Goal: Task Accomplishment & Management: Use online tool/utility

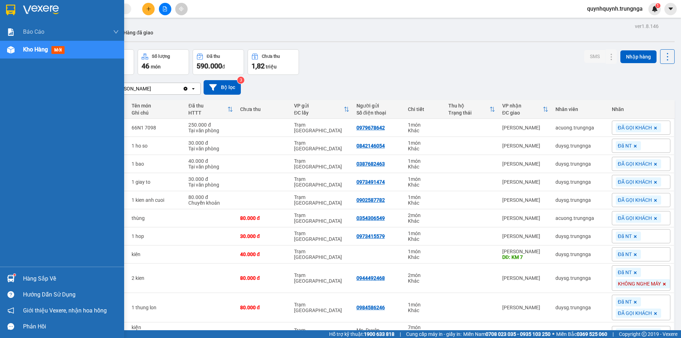
click at [17, 277] on div at bounding box center [11, 278] width 12 height 12
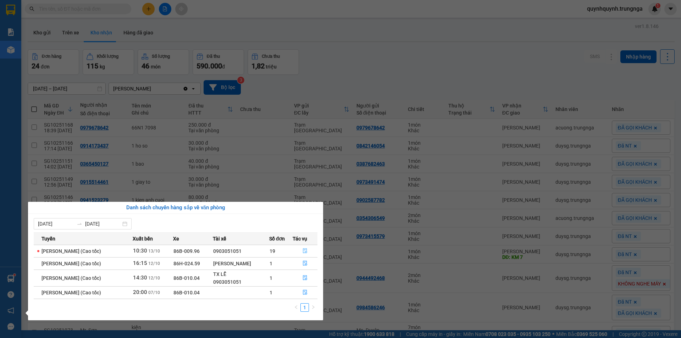
click at [306, 251] on icon "file-done" at bounding box center [304, 250] width 5 height 5
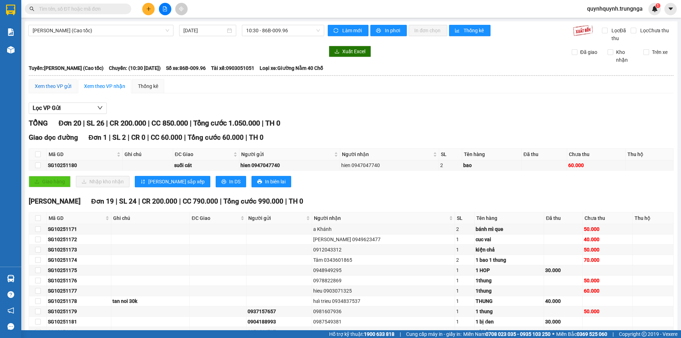
click at [51, 83] on div "Xem theo VP gửi" at bounding box center [53, 86] width 37 height 8
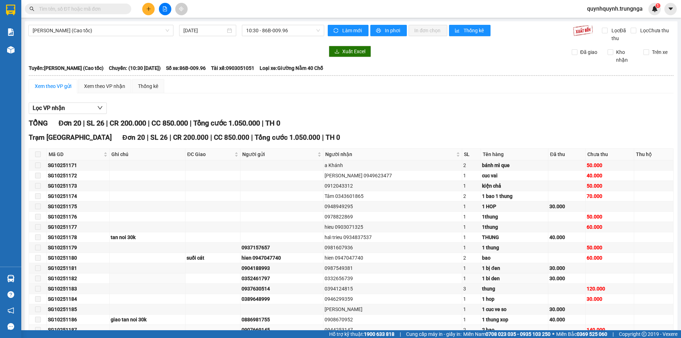
scroll to position [72, 0]
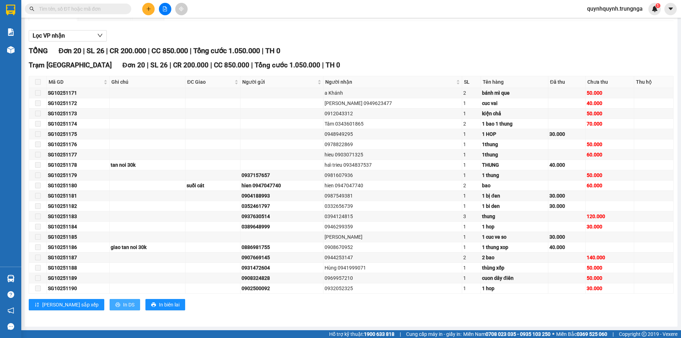
click at [123, 303] on span "In DS" at bounding box center [128, 305] width 11 height 8
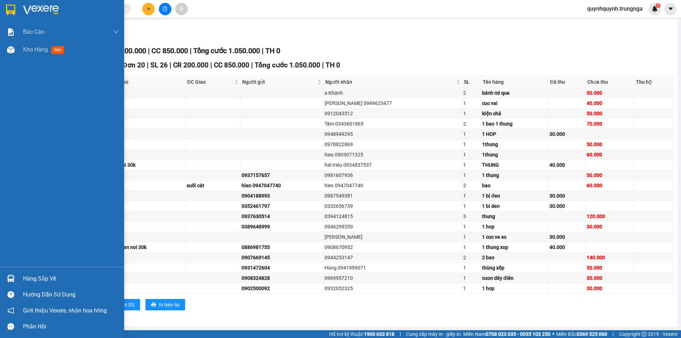
drag, startPoint x: 15, startPoint y: 279, endPoint x: 24, endPoint y: 279, distance: 8.9
click at [15, 279] on div at bounding box center [11, 278] width 12 height 12
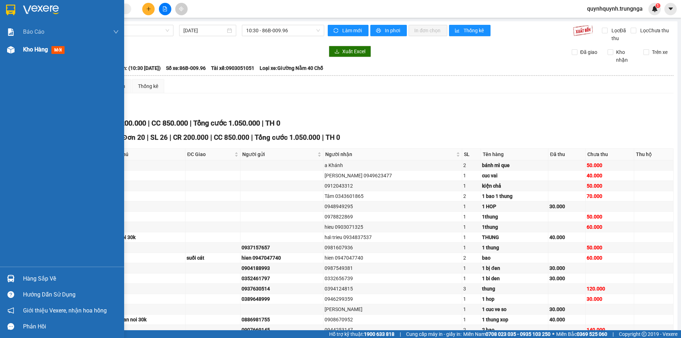
click at [22, 50] on div "Kho hàng mới" at bounding box center [62, 50] width 124 height 18
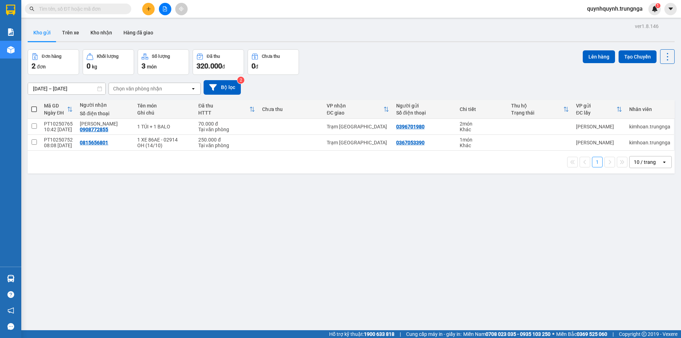
click at [118, 9] on input "text" at bounding box center [81, 9] width 84 height 8
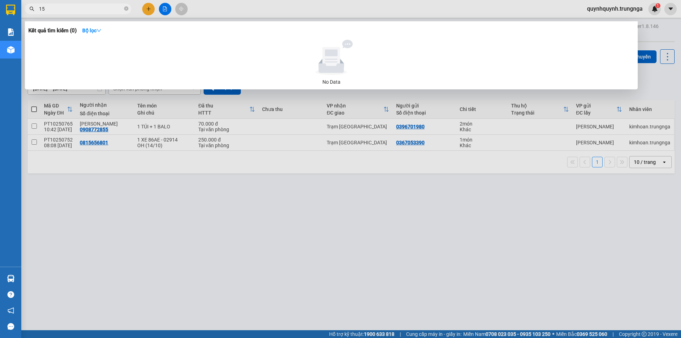
type input "1"
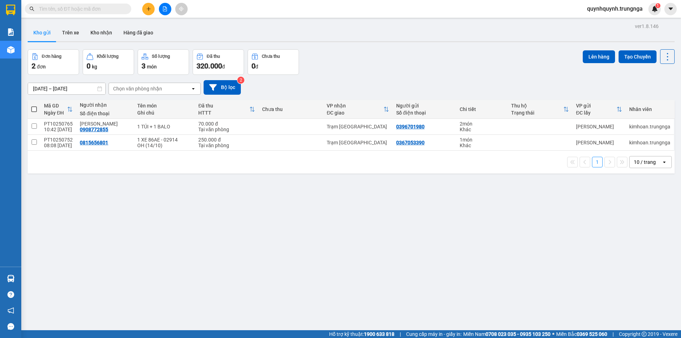
click at [167, 11] on button at bounding box center [165, 9] width 12 height 12
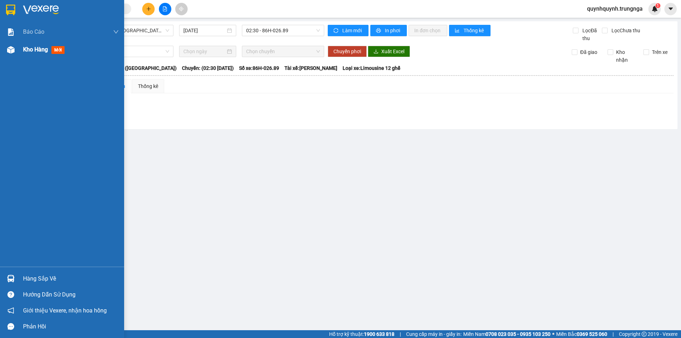
click at [16, 49] on div at bounding box center [11, 50] width 12 height 12
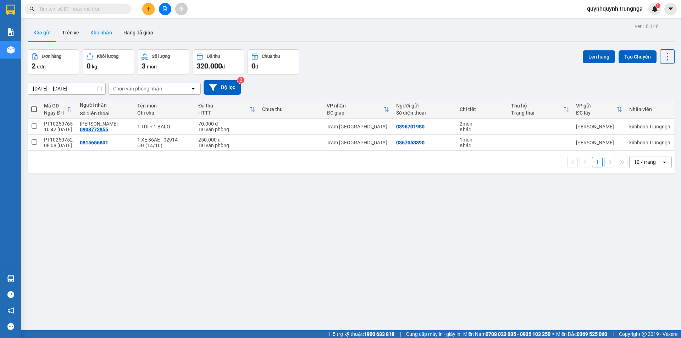
click at [95, 31] on button "Kho nhận" at bounding box center [101, 32] width 33 height 17
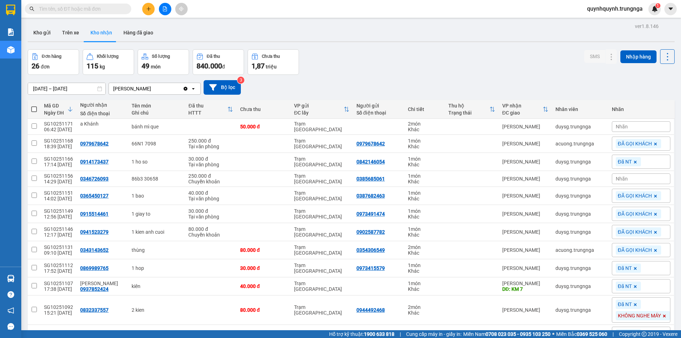
click at [637, 179] on div "Nhãn" at bounding box center [641, 178] width 58 height 11
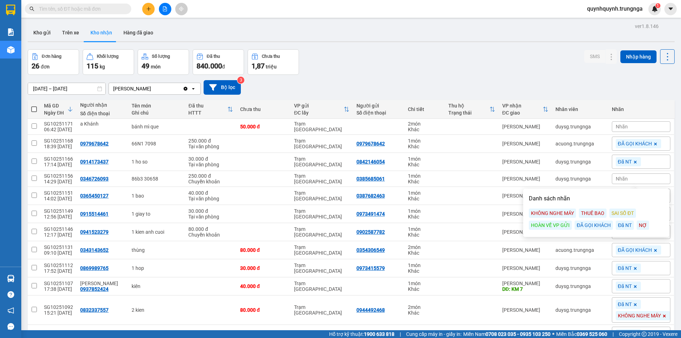
click at [596, 225] on div "ĐÃ GỌI KHÁCH" at bounding box center [593, 225] width 38 height 9
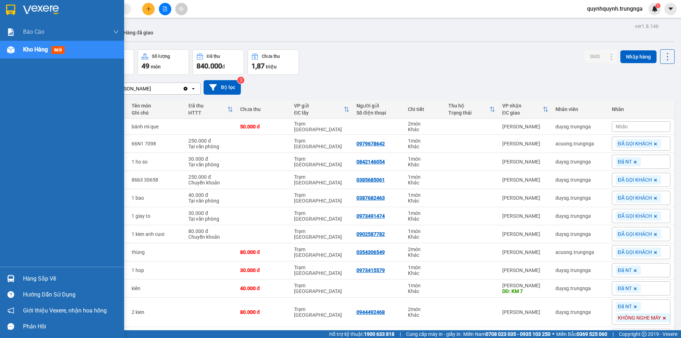
click at [18, 279] on div "Hàng sắp về" at bounding box center [62, 278] width 124 height 16
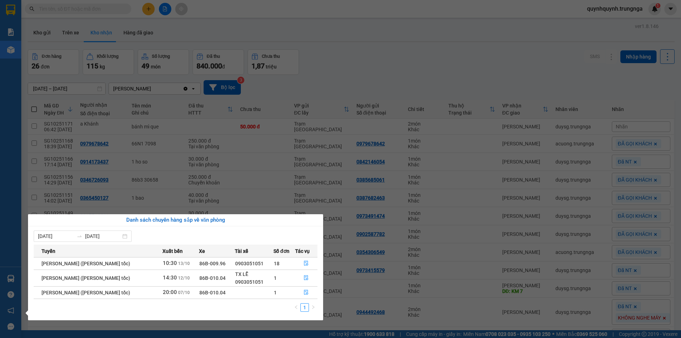
click at [287, 263] on td "18" at bounding box center [283, 263] width 21 height 12
click at [305, 262] on icon "file-done" at bounding box center [305, 263] width 5 height 5
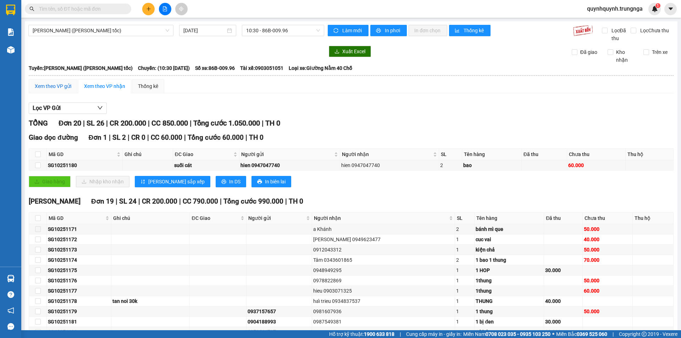
click at [61, 83] on div "Xem theo VP gửi" at bounding box center [53, 86] width 37 height 8
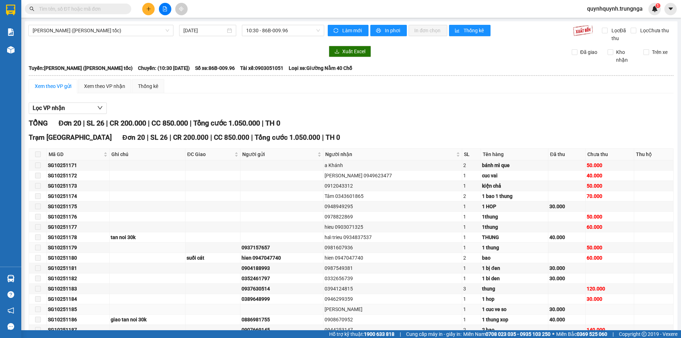
scroll to position [72, 0]
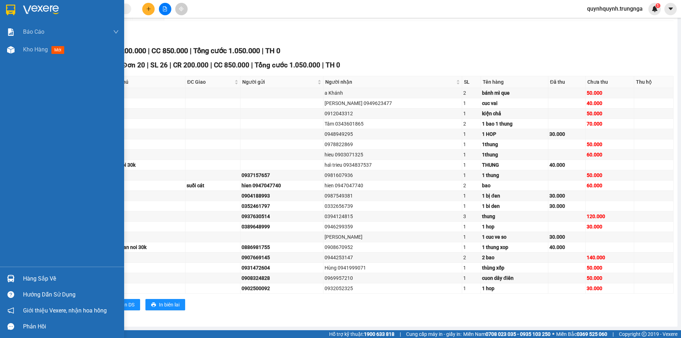
click at [26, 276] on div "Hàng sắp về" at bounding box center [71, 278] width 96 height 11
click at [26, 276] on div "Báo cáo Báo cáo dòng tiền (nhân viên) - chỉ tính tiền mặt Kho hàng mới Hàng sắp…" at bounding box center [62, 169] width 124 height 338
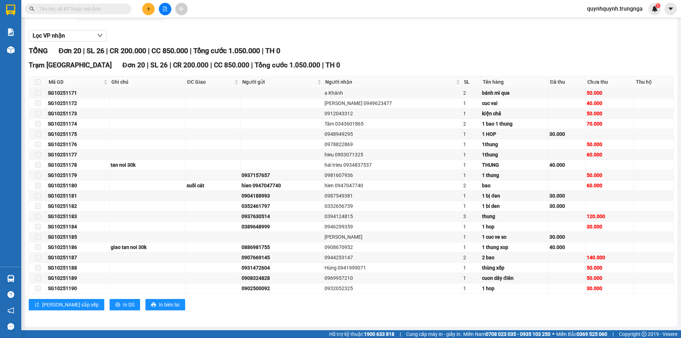
click at [13, 50] on img at bounding box center [10, 49] width 7 height 7
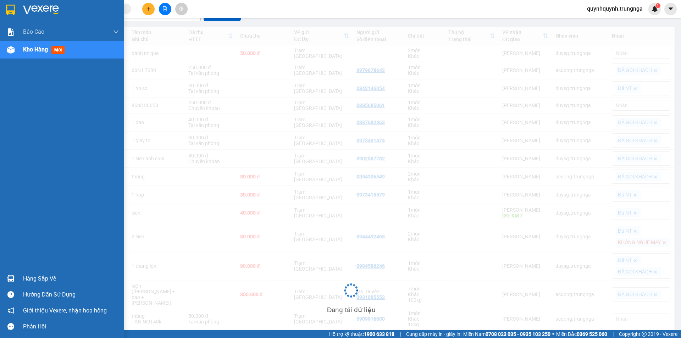
click at [47, 278] on div "Hàng sắp về" at bounding box center [71, 278] width 96 height 11
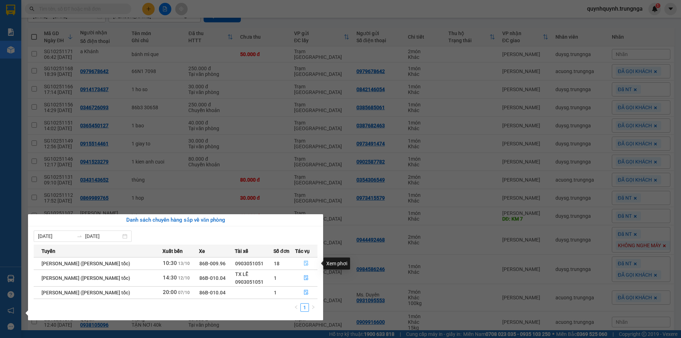
click at [304, 263] on icon "file-done" at bounding box center [306, 263] width 4 height 5
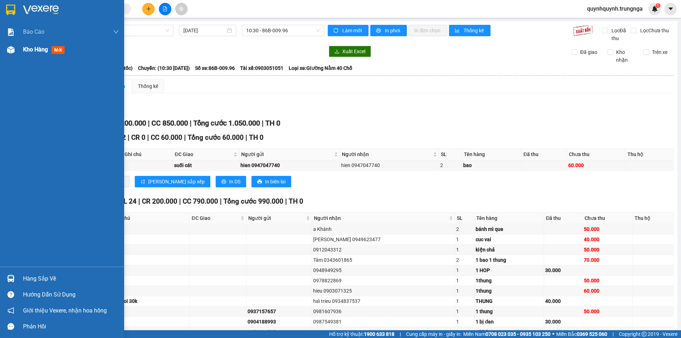
click at [18, 45] on div "Kho hàng mới" at bounding box center [62, 50] width 124 height 18
click at [34, 48] on span "Kho hàng" at bounding box center [35, 49] width 25 height 7
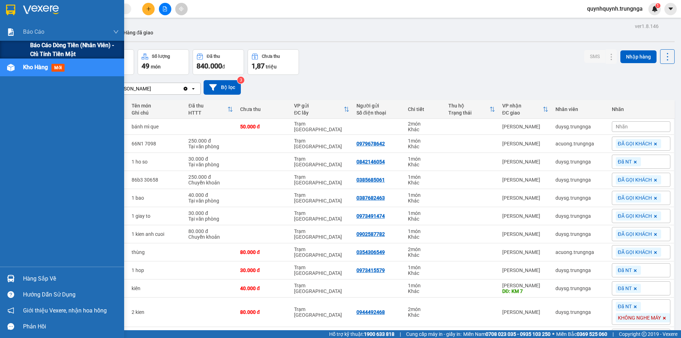
drag, startPoint x: 57, startPoint y: 52, endPoint x: 65, endPoint y: 57, distance: 9.5
click at [57, 53] on span "Báo cáo dòng tiền (nhân viên) - chỉ tính tiền mặt" at bounding box center [74, 50] width 89 height 18
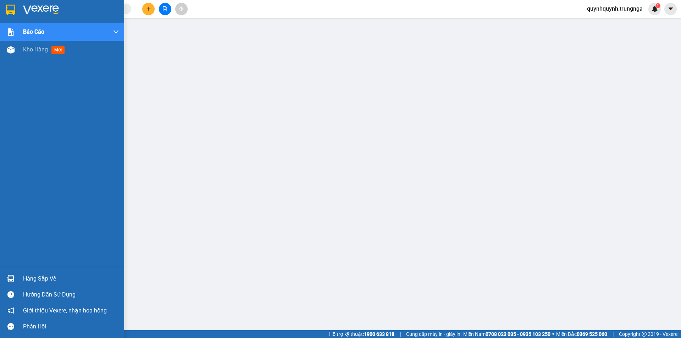
drag, startPoint x: 16, startPoint y: 50, endPoint x: 121, endPoint y: 11, distance: 112.3
click at [16, 50] on div at bounding box center [11, 50] width 12 height 12
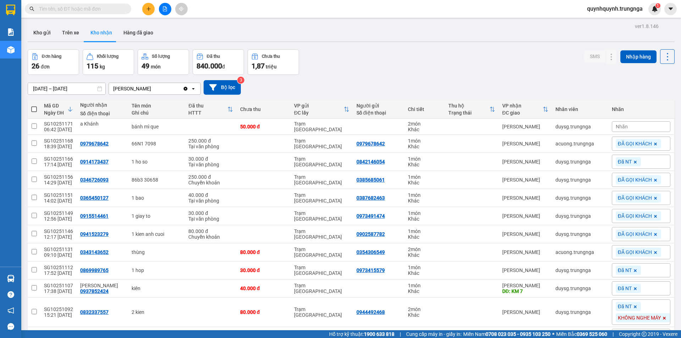
click at [111, 10] on input "text" at bounding box center [81, 9] width 84 height 8
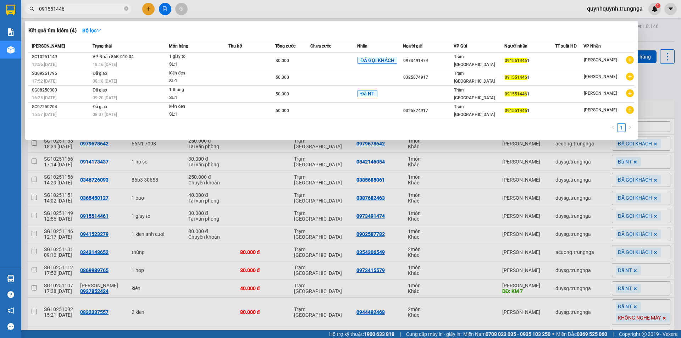
type input "0915514461"
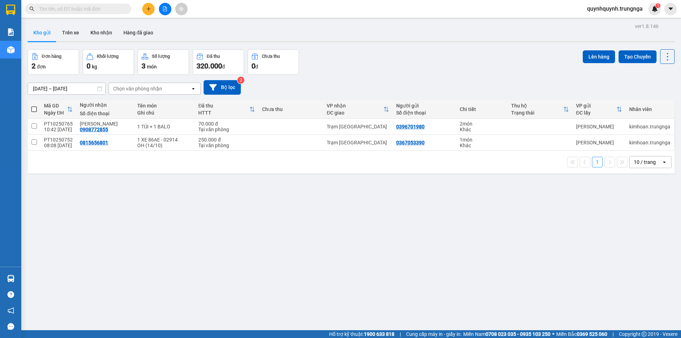
click at [97, 10] on input "text" at bounding box center [81, 9] width 84 height 8
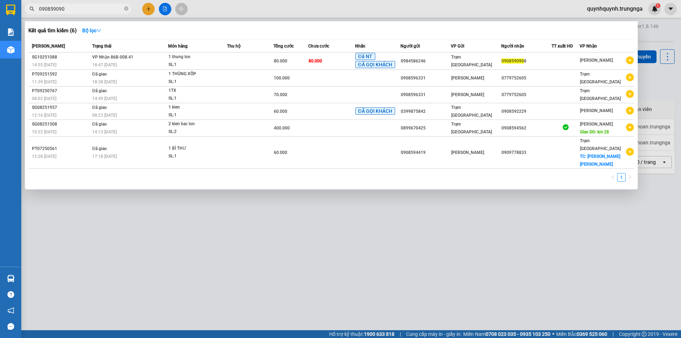
type input "0908590908"
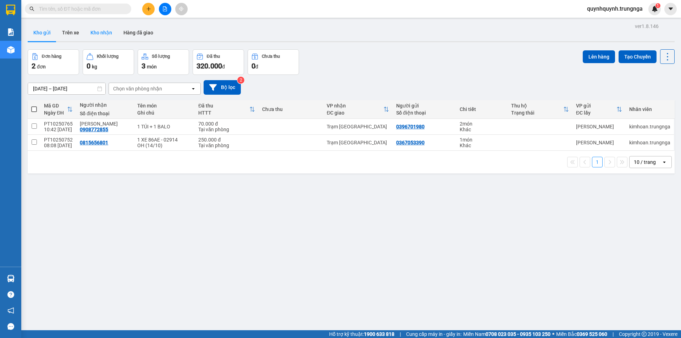
click at [97, 29] on button "Kho nhận" at bounding box center [101, 32] width 33 height 17
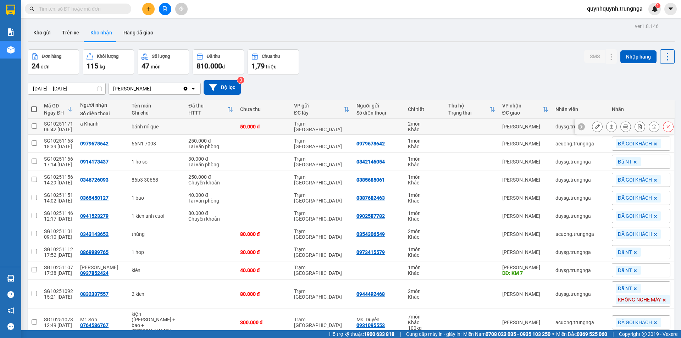
click at [170, 127] on td "bánh mì que" at bounding box center [156, 127] width 57 height 16
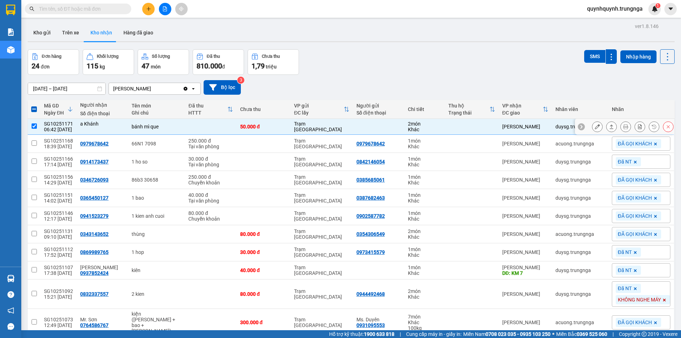
click at [431, 127] on div "Khác" at bounding box center [424, 130] width 33 height 6
checkbox input "false"
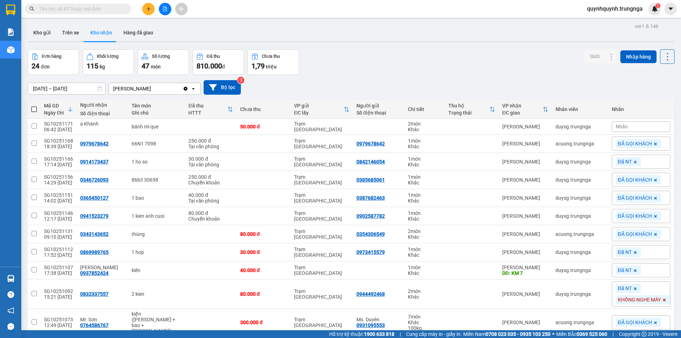
click at [106, 7] on input "text" at bounding box center [81, 9] width 84 height 8
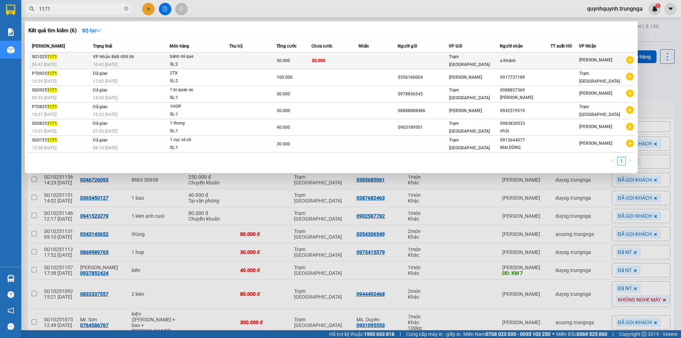
type input "1171"
click at [281, 53] on td "50.000" at bounding box center [293, 60] width 35 height 17
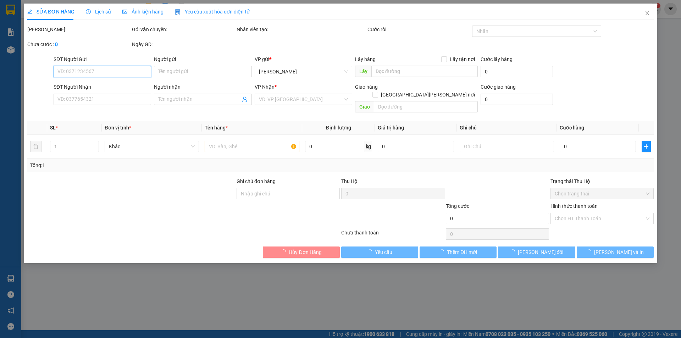
type input "a Khánh"
type input "50.000"
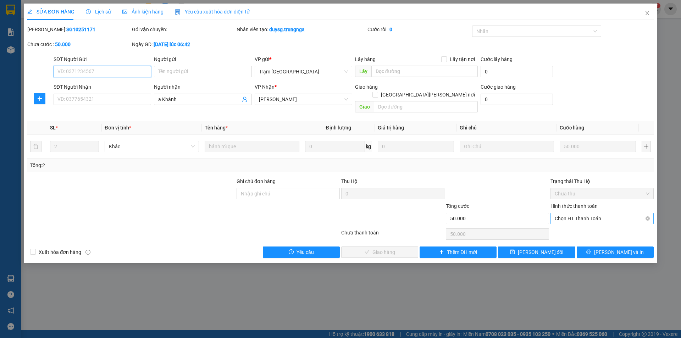
click at [577, 213] on span "Chọn HT Thanh Toán" at bounding box center [601, 218] width 95 height 11
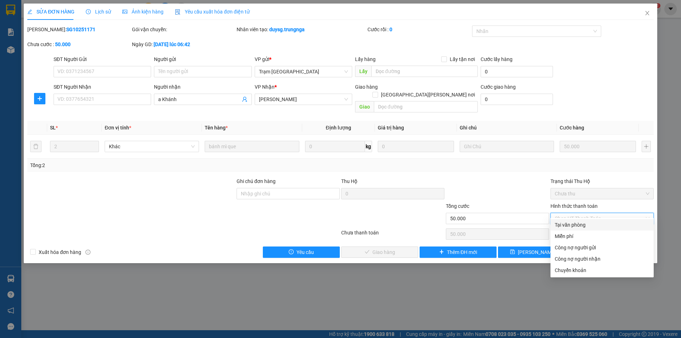
click at [578, 222] on div "Tại văn phòng" at bounding box center [601, 225] width 95 height 8
type input "0"
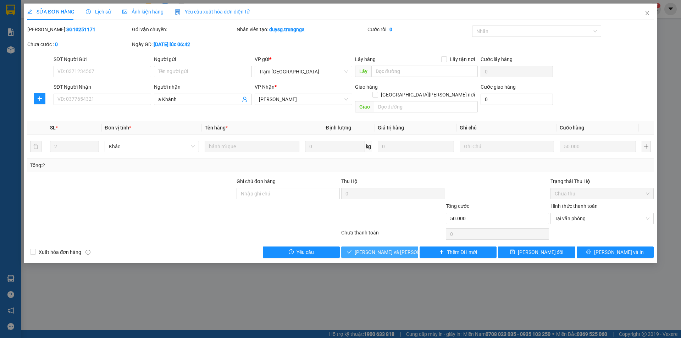
click at [376, 248] on span "Lưu và Giao hàng" at bounding box center [403, 252] width 96 height 8
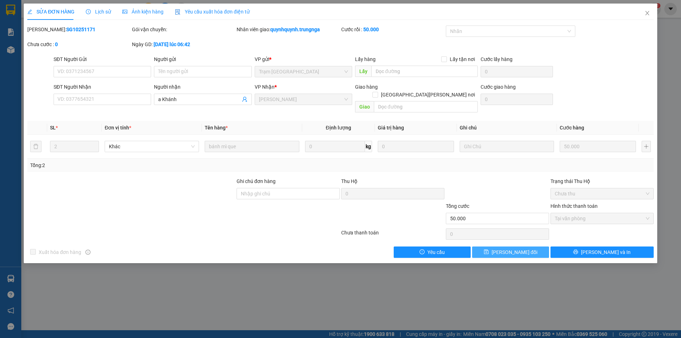
click at [528, 246] on button "Lưu thay đổi" at bounding box center [510, 251] width 77 height 11
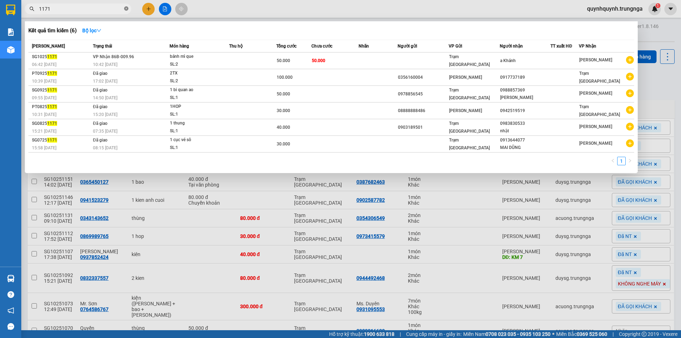
click at [126, 9] on icon "close-circle" at bounding box center [126, 8] width 4 height 4
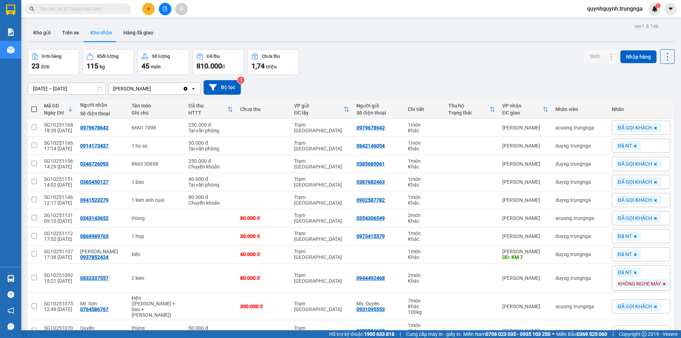
click at [120, 8] on input "text" at bounding box center [81, 9] width 84 height 8
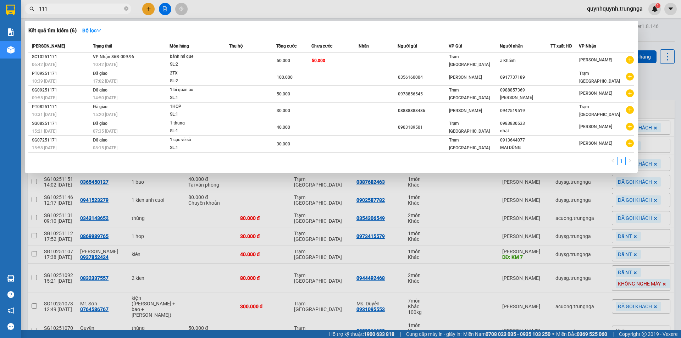
type input "1115"
